Goal: Check status: Check status

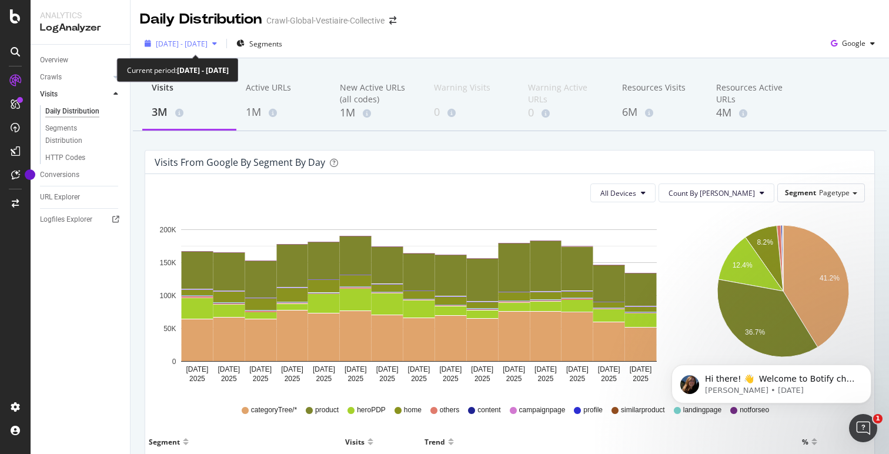
click at [222, 45] on div "button" at bounding box center [215, 43] width 14 height 7
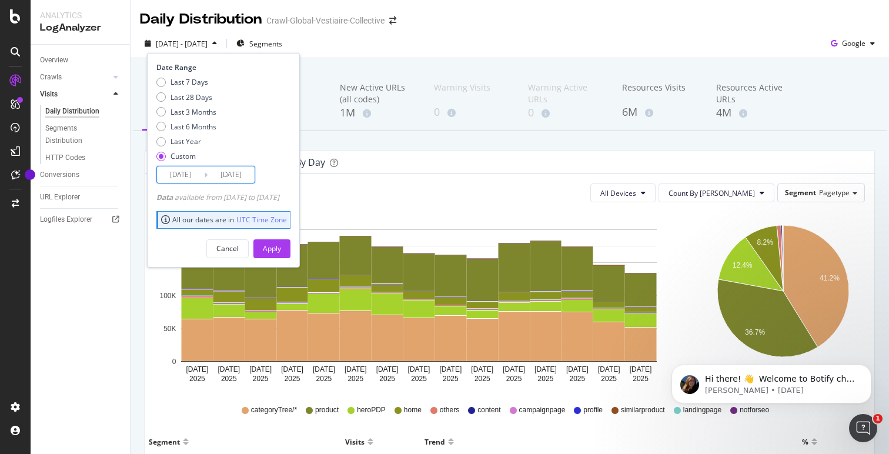
click at [239, 179] on input "2025/09/08" at bounding box center [231, 174] width 47 height 16
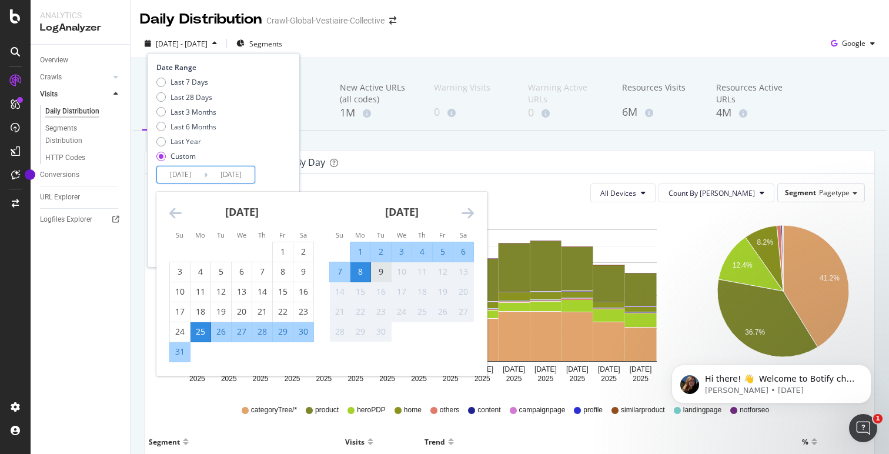
click at [377, 272] on div "9" at bounding box center [381, 272] width 20 height 12
type input "2025/09/09"
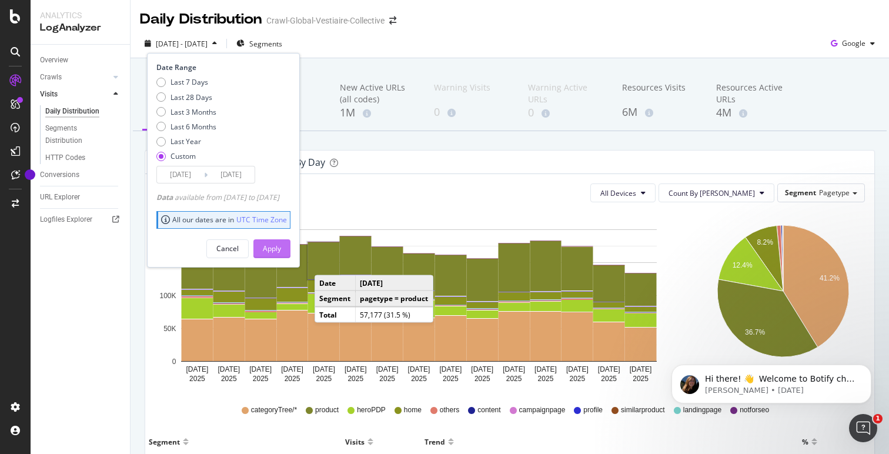
click at [281, 243] on div "Apply" at bounding box center [272, 248] width 18 height 10
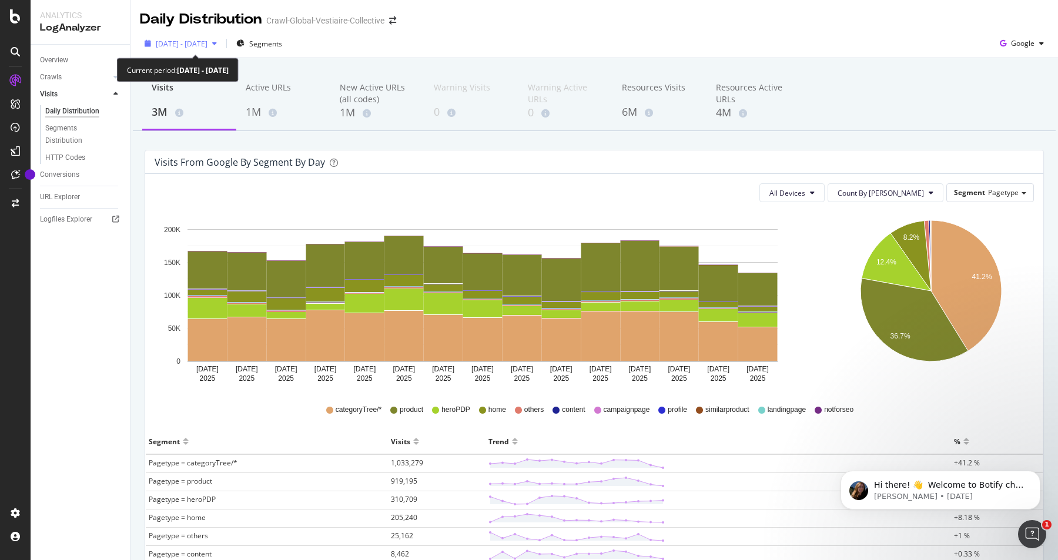
click at [222, 46] on div "button" at bounding box center [215, 43] width 14 height 7
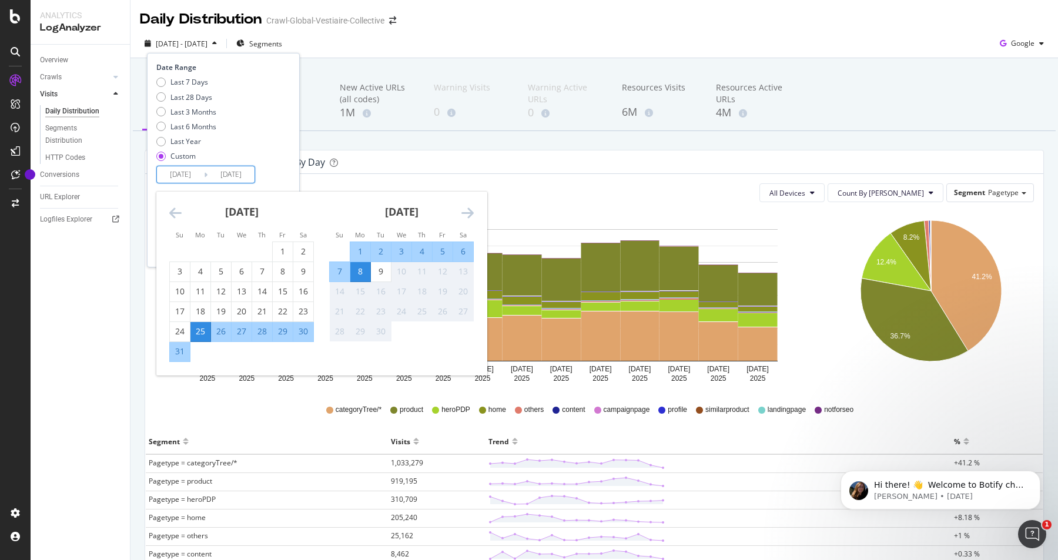
click at [230, 175] on input "2025/09/08" at bounding box center [231, 174] width 47 height 16
click at [380, 272] on div "9" at bounding box center [381, 272] width 20 height 12
type input "[DATE]"
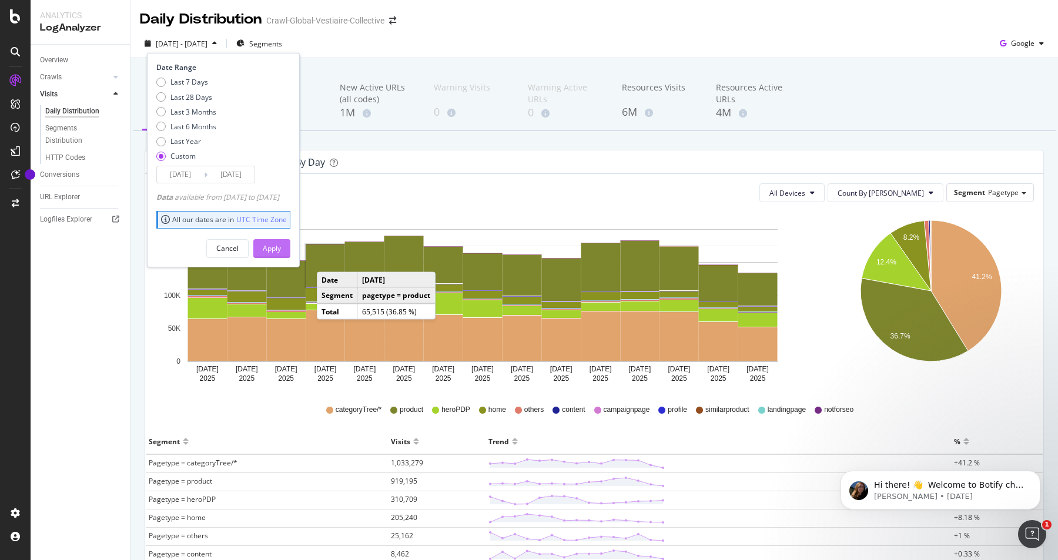
click at [281, 245] on div "Apply" at bounding box center [272, 248] width 18 height 10
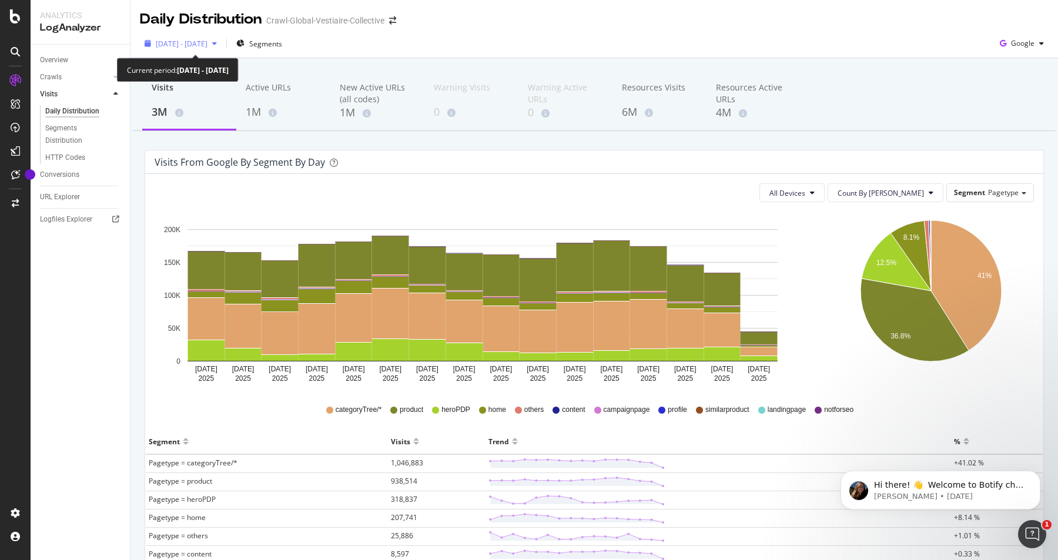
click at [208, 41] on span "2025 Aug. 25th - Sep. 9th" at bounding box center [182, 44] width 52 height 10
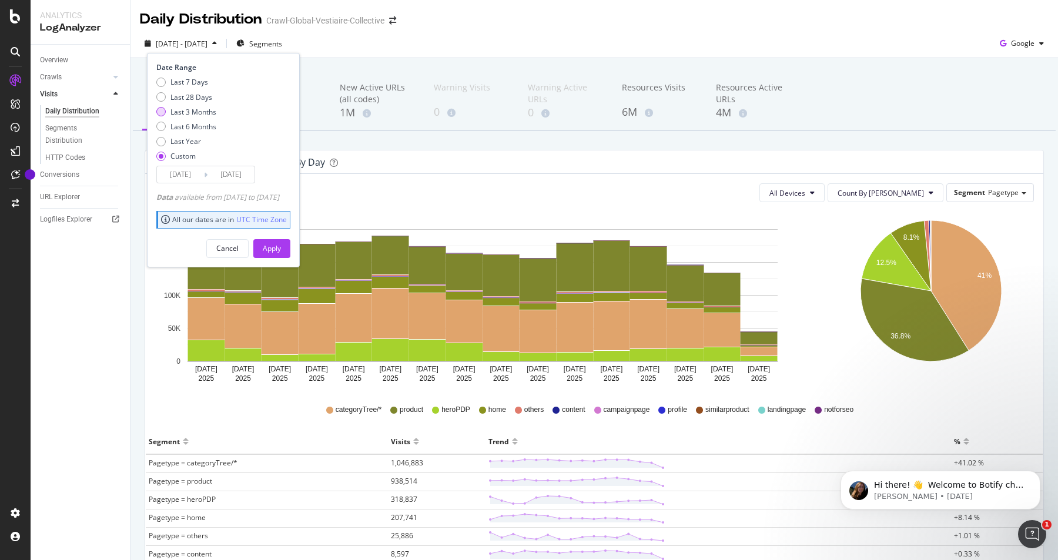
click at [199, 113] on div "Last 3 Months" at bounding box center [193, 112] width 46 height 10
type input "2025/06/10"
click at [281, 244] on div "Apply" at bounding box center [272, 248] width 18 height 10
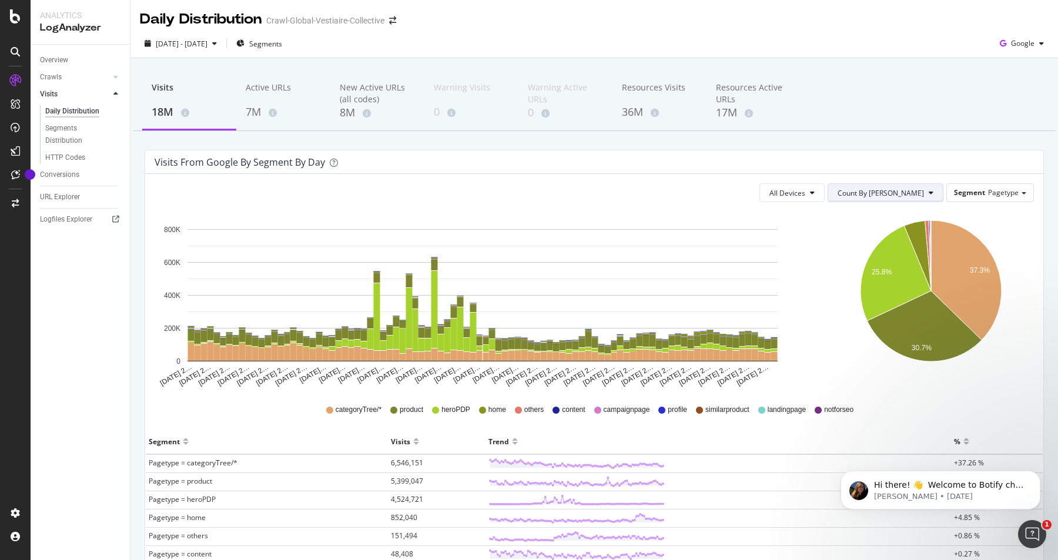
click at [890, 187] on button "Count By [PERSON_NAME]" at bounding box center [886, 192] width 116 height 19
click at [898, 173] on div "Visits from google by Segment by Day" at bounding box center [594, 162] width 898 height 24
click at [217, 45] on icon "button" at bounding box center [214, 43] width 5 height 7
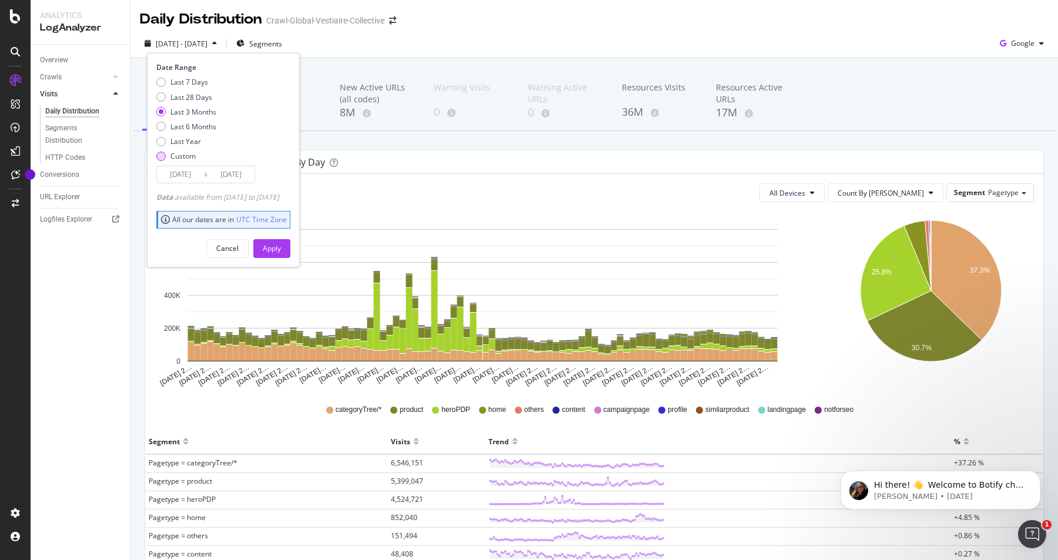
click at [177, 153] on div "Custom" at bounding box center [182, 156] width 25 height 10
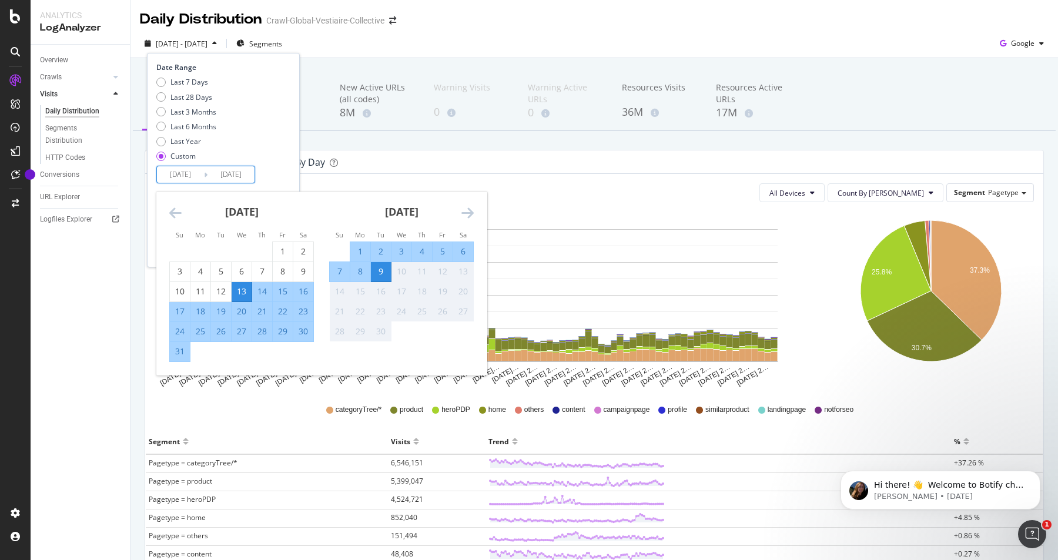
click at [232, 175] on input "2025/09/09" at bounding box center [231, 174] width 47 height 16
click at [178, 208] on icon "Move backward to switch to the previous month." at bounding box center [175, 213] width 12 height 14
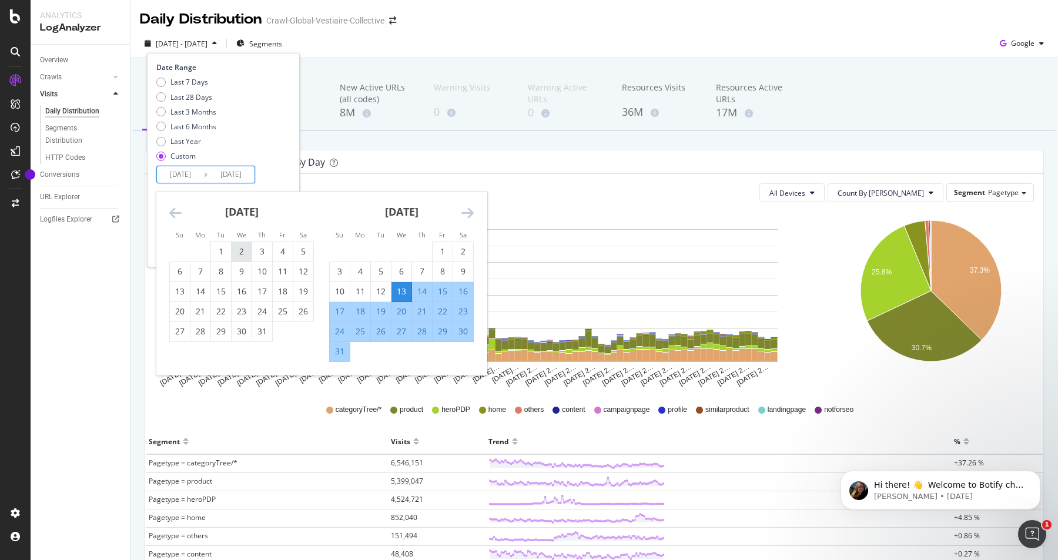
click at [233, 252] on div "2" at bounding box center [242, 252] width 20 height 12
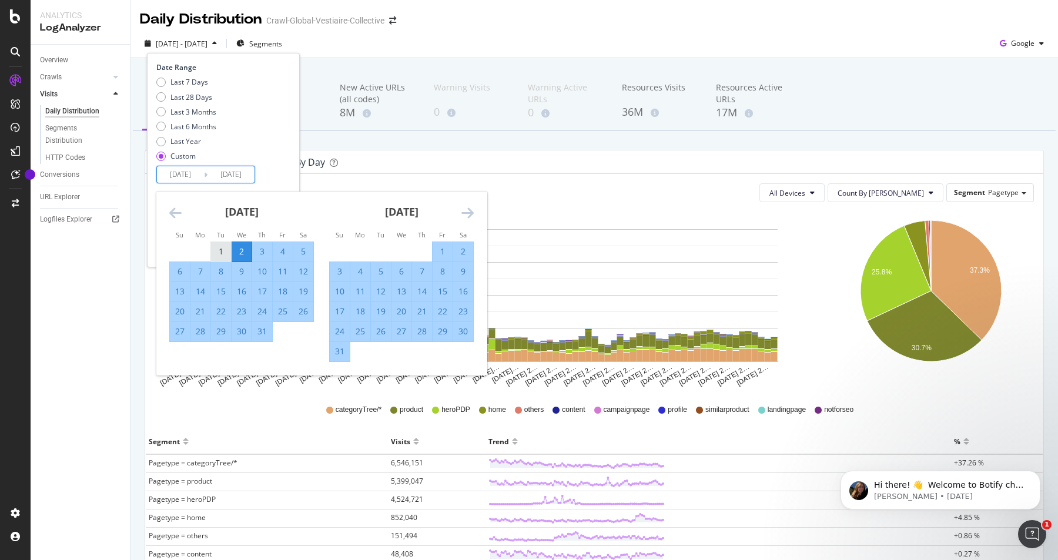
click at [225, 251] on div "1" at bounding box center [221, 252] width 20 height 12
type input "2025/07/01"
click at [272, 148] on div "Last 7 Days Last 28 Days Last 3 Months Last 6 Months Last Year Custom" at bounding box center [221, 121] width 131 height 89
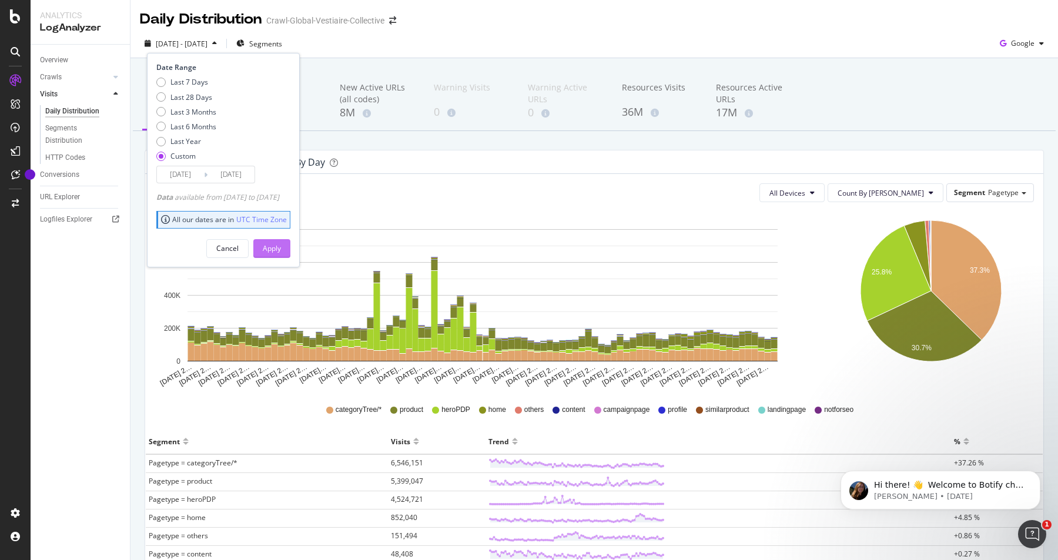
click at [281, 253] on div "Apply" at bounding box center [272, 248] width 18 height 10
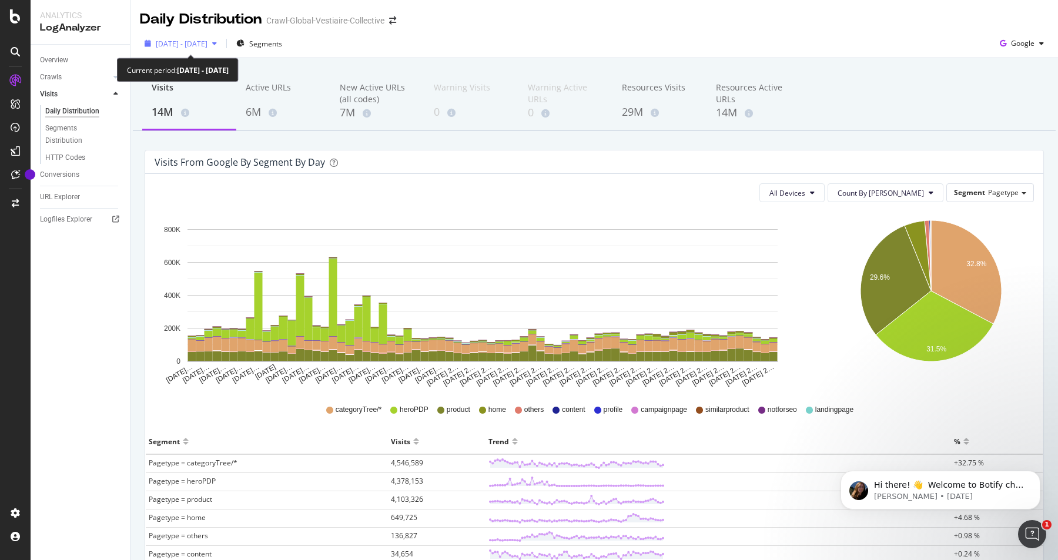
click at [203, 45] on span "2025 Jul. 1st - Sep. 9th" at bounding box center [182, 44] width 52 height 10
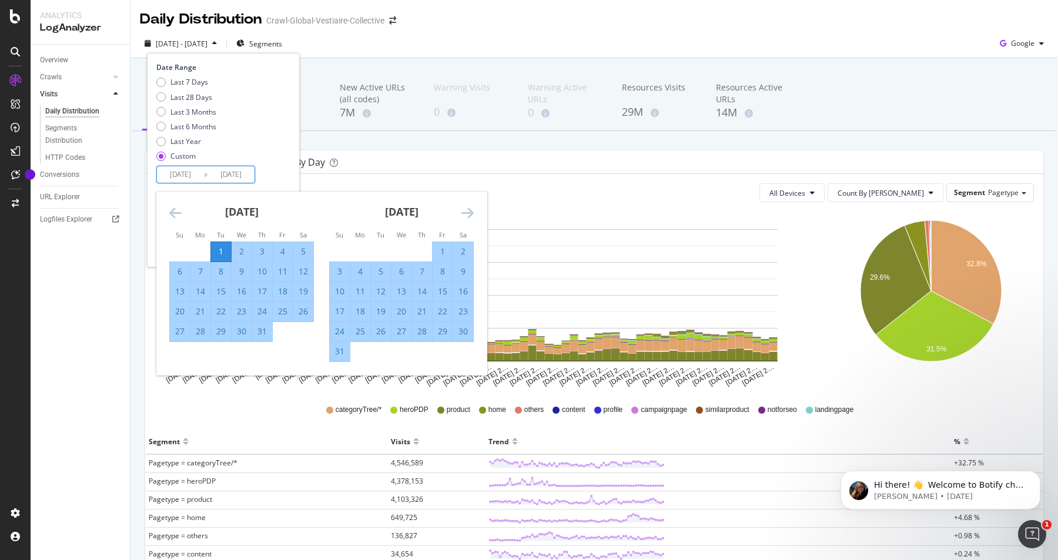
click at [178, 179] on input "2025/07/01" at bounding box center [180, 174] width 47 height 16
click at [442, 249] on div "1" at bounding box center [443, 252] width 20 height 12
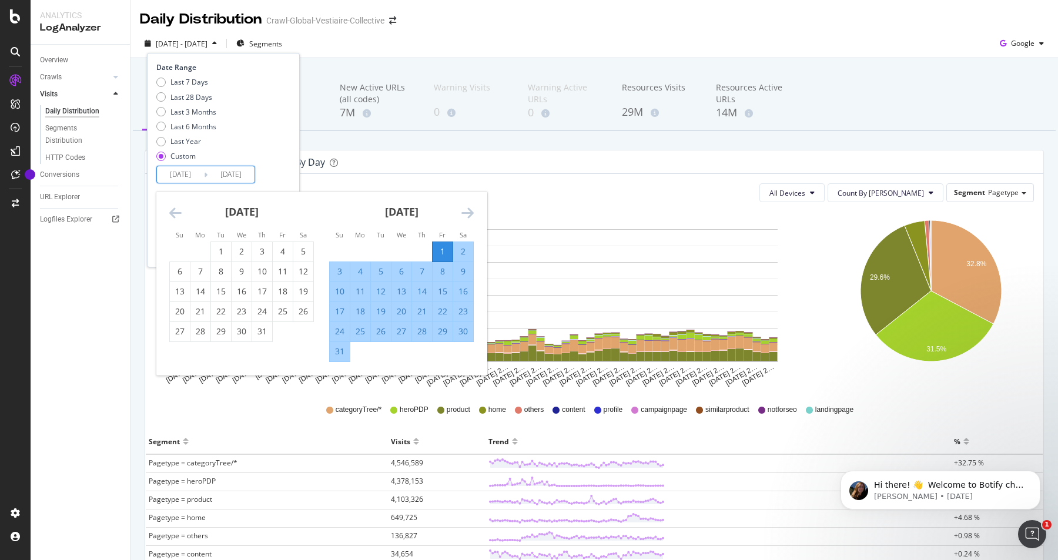
type input "2025/08/01"
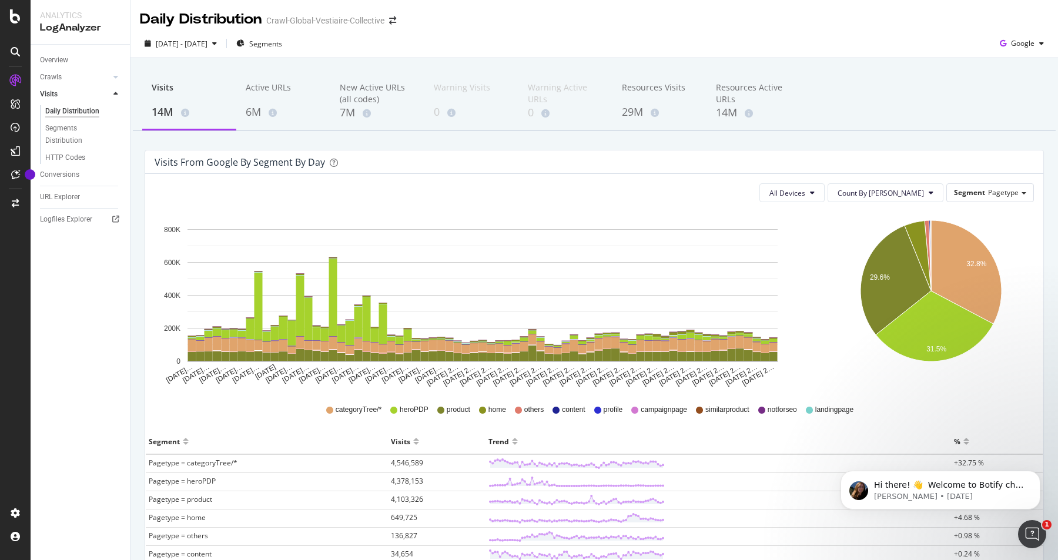
click at [501, 173] on div "Visits from google by Segment by Day" at bounding box center [594, 162] width 898 height 24
click at [213, 36] on div "2025 Jul. 1st - Sep. 9th" at bounding box center [181, 44] width 82 height 18
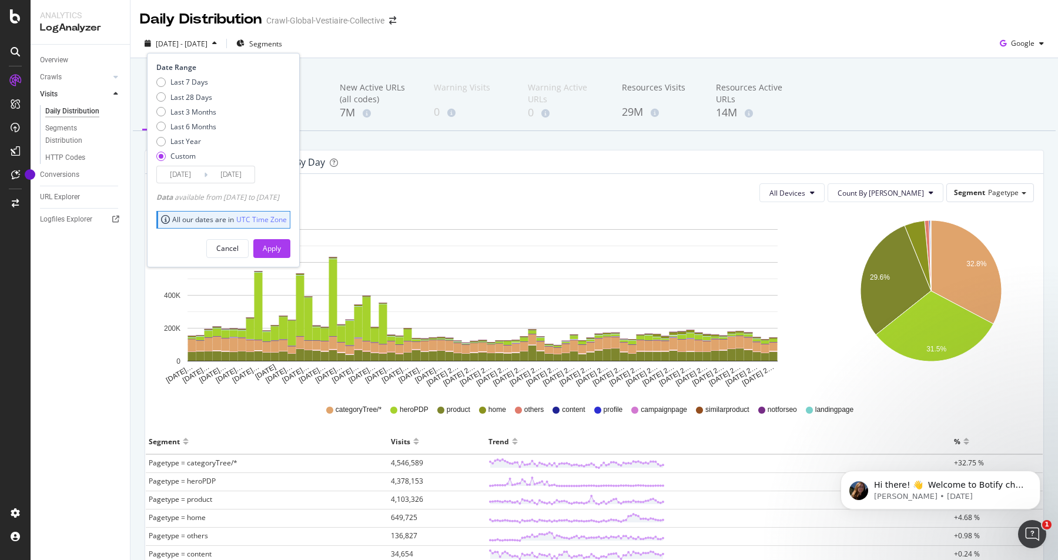
click at [230, 170] on input "2025/09/09" at bounding box center [231, 174] width 47 height 16
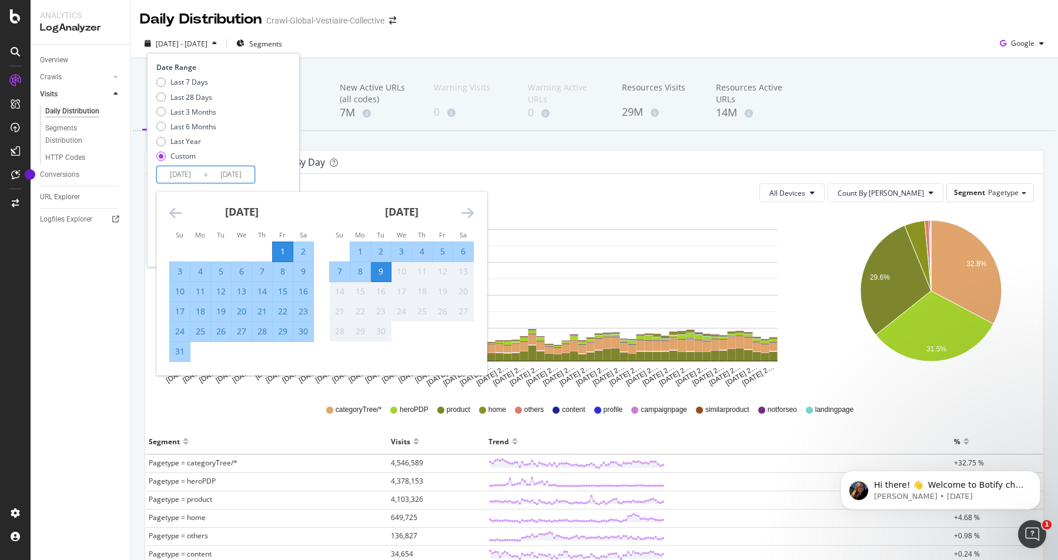
click at [282, 249] on div "1" at bounding box center [283, 252] width 20 height 12
type input "2025/08/01"
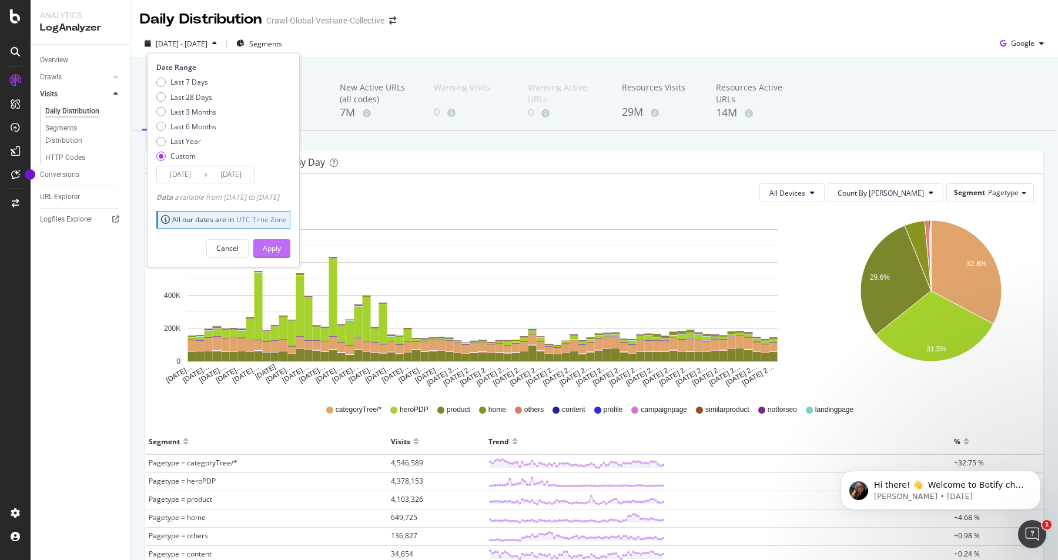
click at [281, 247] on div "Apply" at bounding box center [272, 248] width 18 height 10
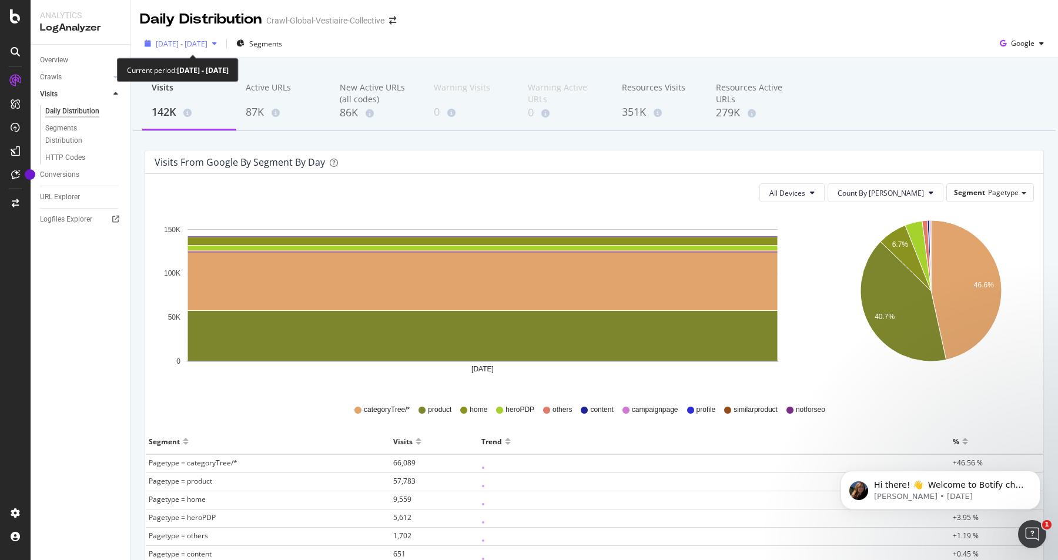
click at [208, 41] on span "2025 Aug. 1st - Aug. 1st" at bounding box center [182, 44] width 52 height 10
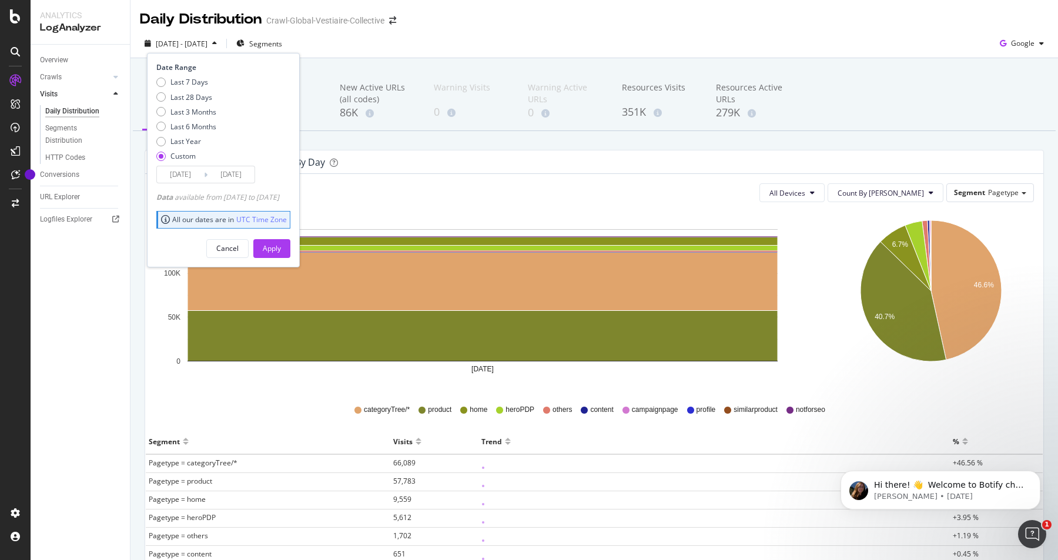
click at [216, 173] on input "2025/08/01" at bounding box center [231, 174] width 47 height 16
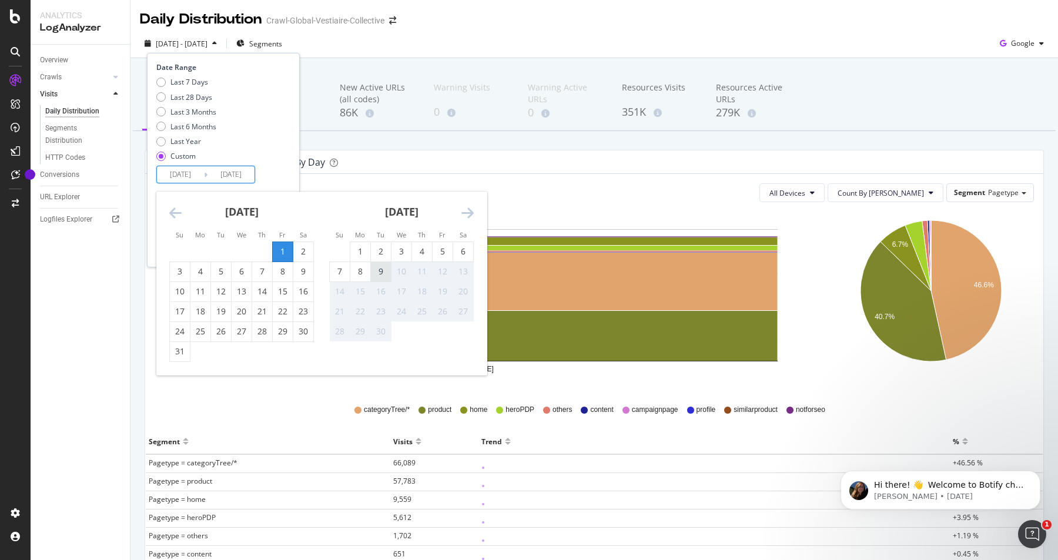
click at [381, 277] on div "9" at bounding box center [381, 272] width 20 height 12
type input "2025/09/09"
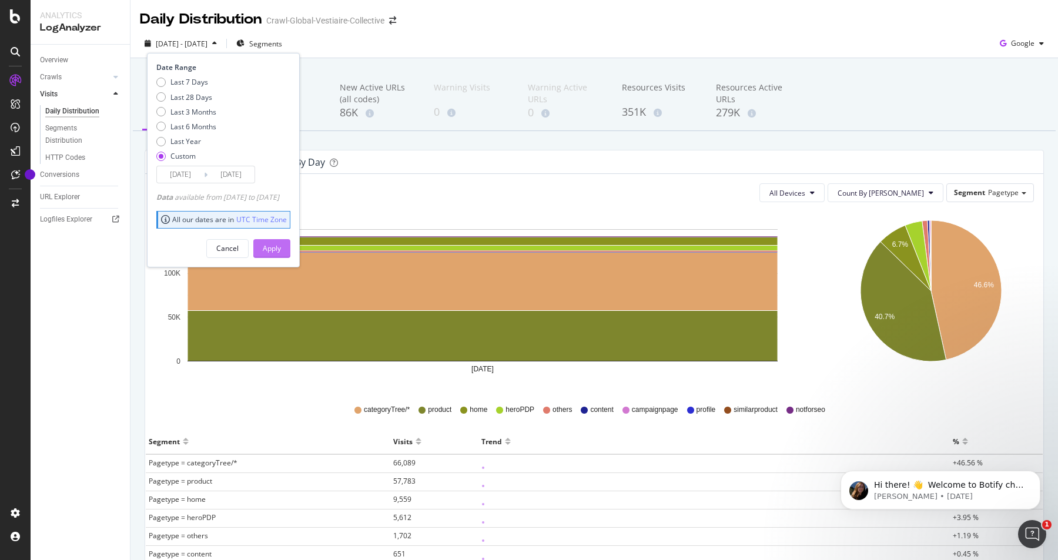
click at [281, 243] on div "Apply" at bounding box center [272, 248] width 18 height 10
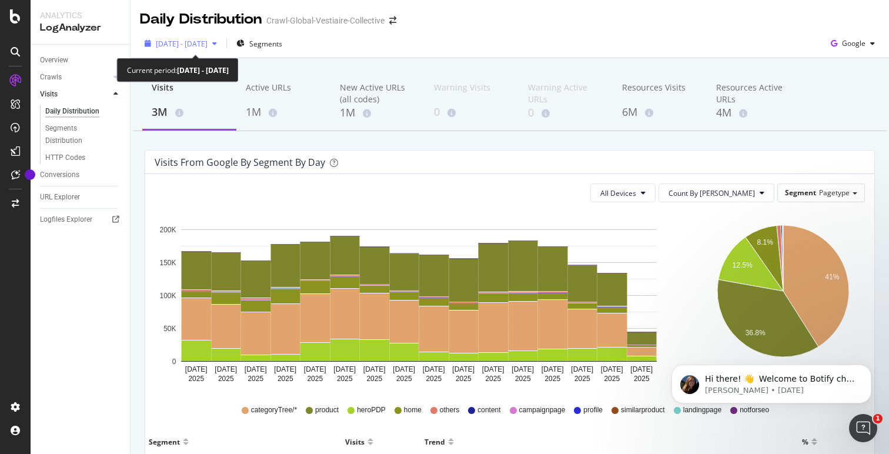
click at [208, 43] on span "[DATE] - [DATE]" at bounding box center [182, 44] width 52 height 10
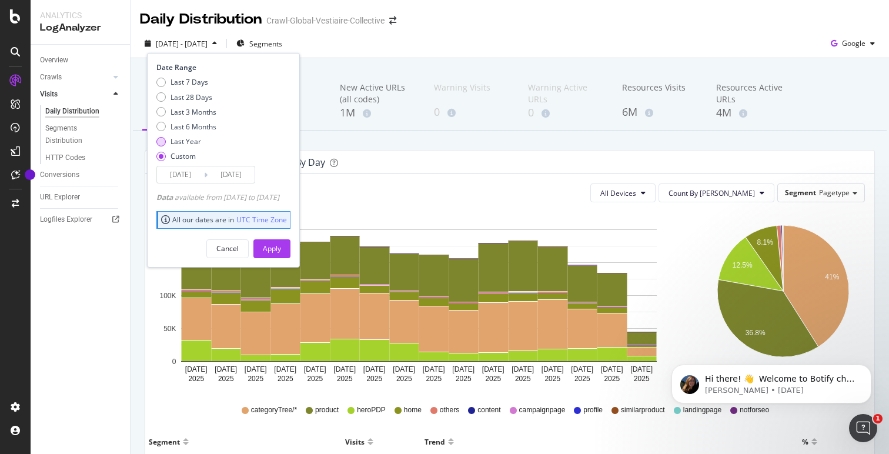
click at [188, 138] on div "Last Year" at bounding box center [185, 141] width 31 height 10
click at [188, 118] on div "Last 7 Days Last 28 Days Last 3 Months Last 6 Months Last Year Custom" at bounding box center [186, 121] width 60 height 89
click at [192, 98] on div "Last 28 Days" at bounding box center [191, 97] width 42 height 10
type input "2025/08/13"
click at [281, 250] on div "Apply" at bounding box center [272, 248] width 18 height 10
